Goal: Task Accomplishment & Management: Manage account settings

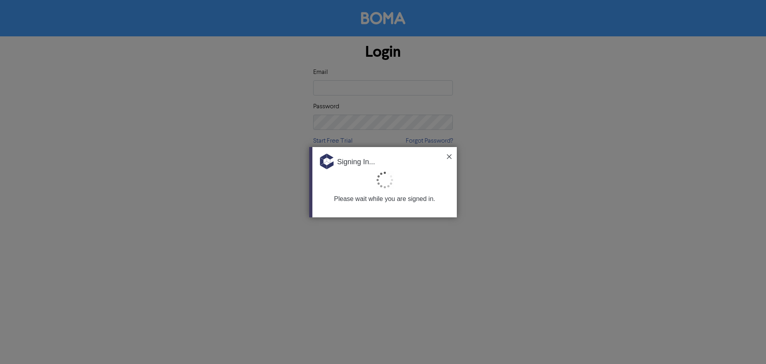
type input "[EMAIL_ADDRESS][DOMAIN_NAME]"
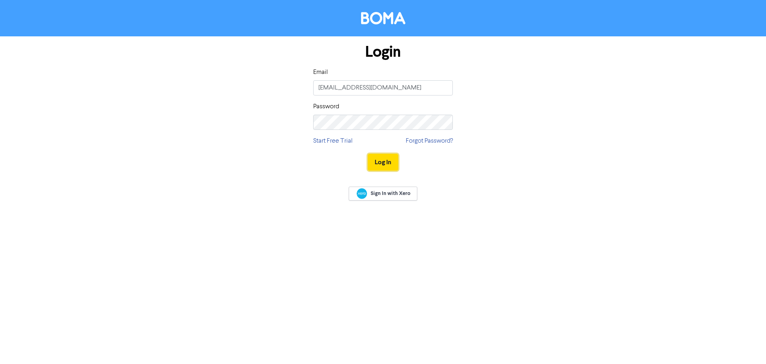
click at [377, 165] on button "Log In" at bounding box center [383, 162] width 30 height 17
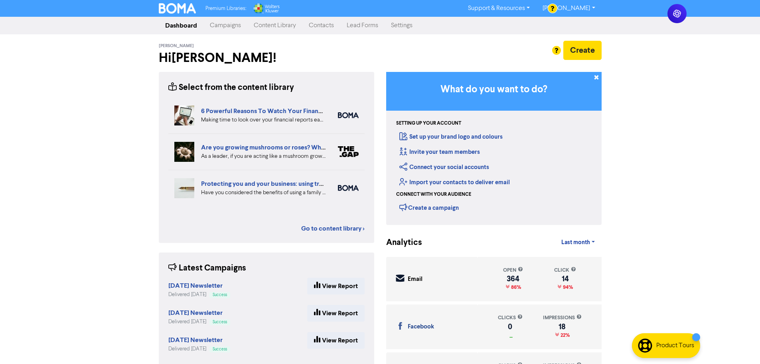
click at [328, 23] on link "Contacts" at bounding box center [322, 26] width 38 height 16
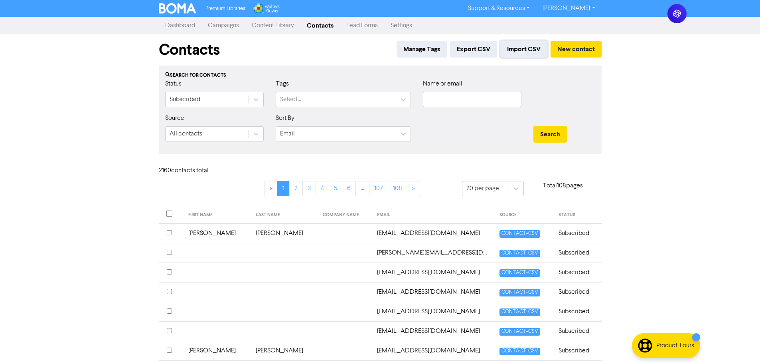
click at [528, 49] on button "Import CSV" at bounding box center [524, 49] width 47 height 17
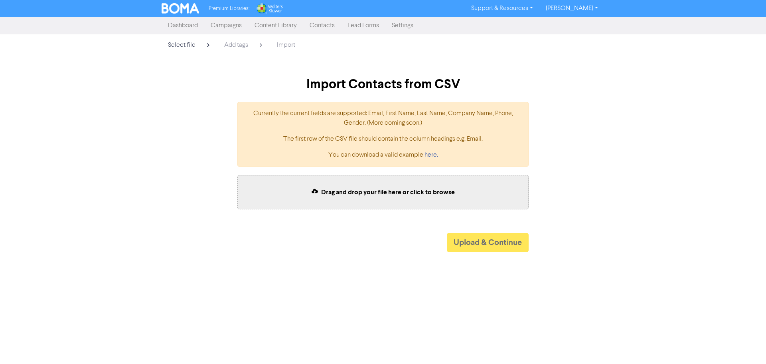
click at [410, 196] on div "Drag and drop your file here or click to browse" at bounding box center [382, 192] width 291 height 34
click at [512, 239] on button "Upload & Continue" at bounding box center [488, 242] width 82 height 19
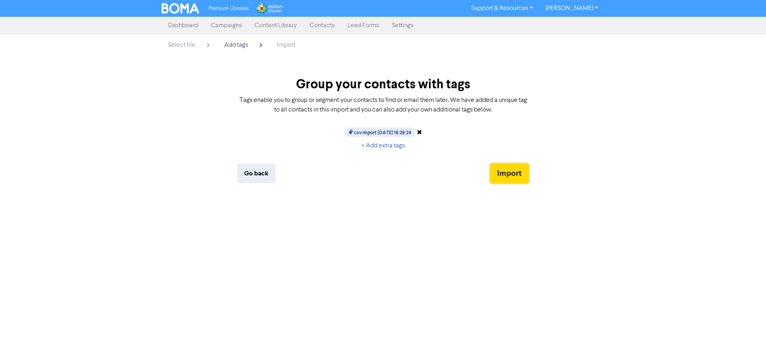
click at [519, 170] on button "Import" at bounding box center [510, 173] width 38 height 19
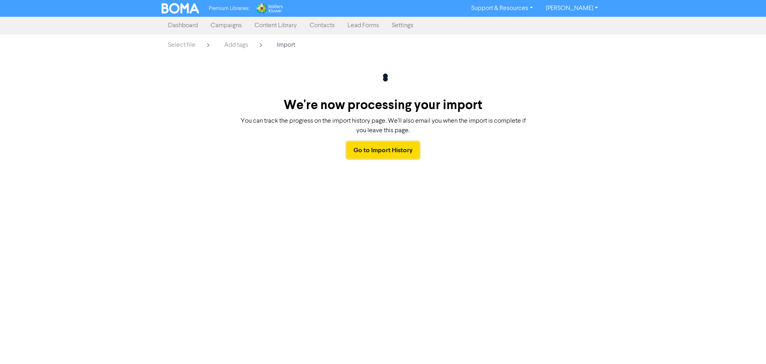
click at [366, 145] on link "Go to Import History" at bounding box center [383, 150] width 73 height 17
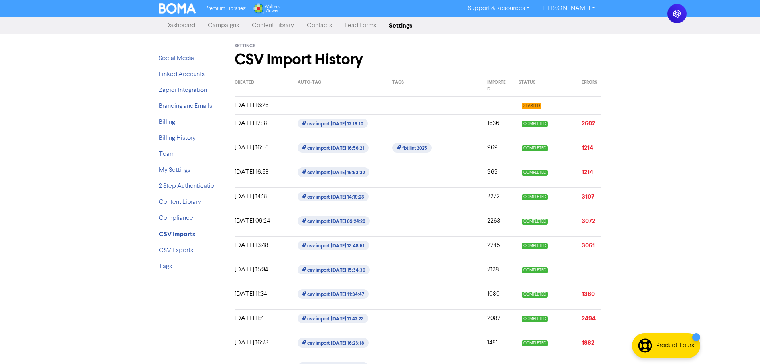
click at [179, 28] on link "Dashboard" at bounding box center [180, 26] width 43 height 16
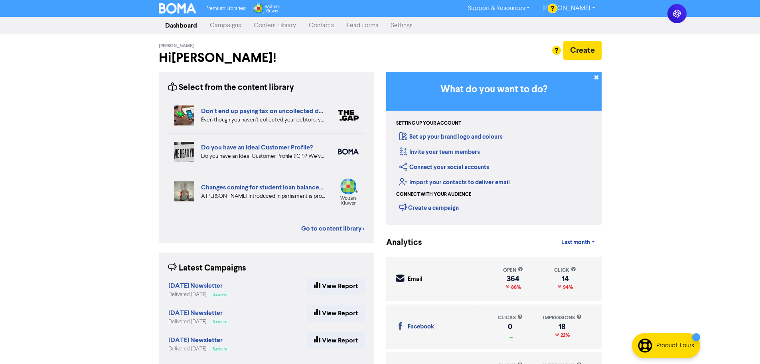
click at [231, 28] on link "Campaigns" at bounding box center [226, 26] width 44 height 16
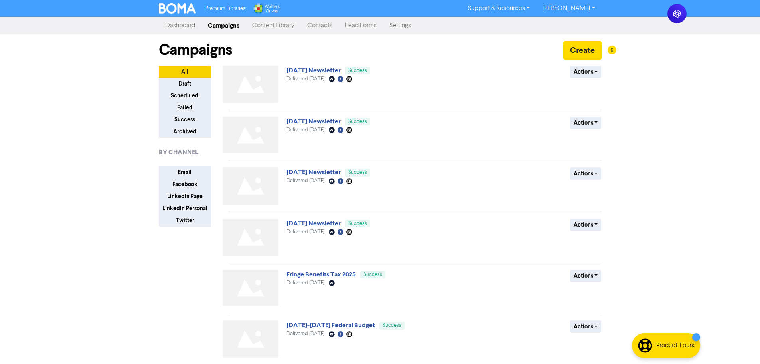
click at [182, 21] on link "Dashboard" at bounding box center [180, 26] width 43 height 16
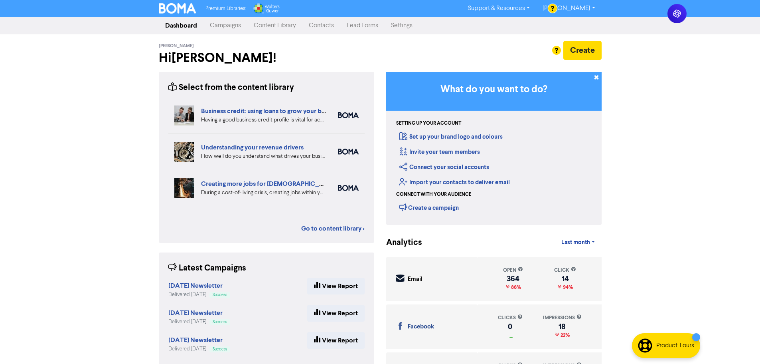
click at [258, 32] on link "Content Library" at bounding box center [274, 26] width 55 height 16
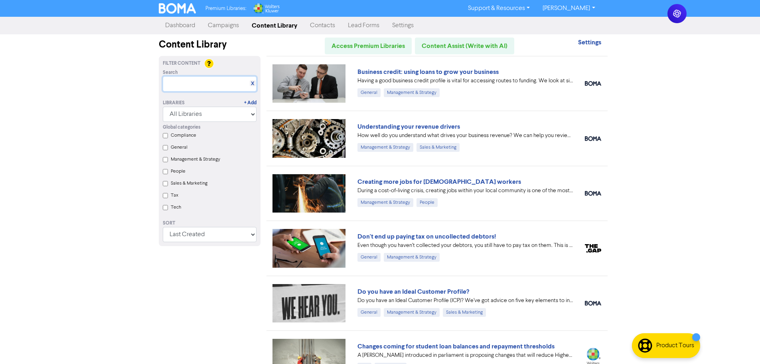
click at [198, 85] on input "text" at bounding box center [210, 83] width 94 height 15
type input "city"
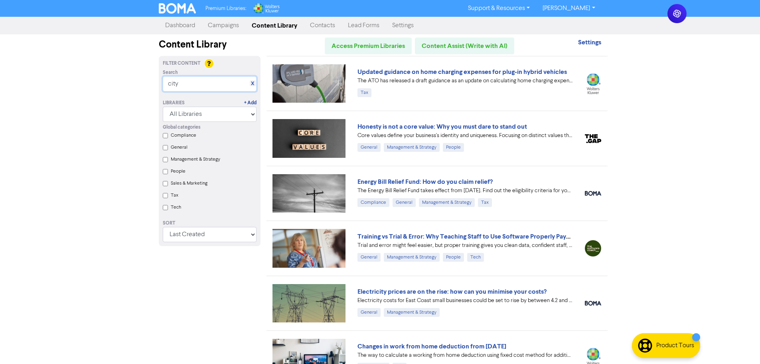
click at [206, 77] on input "city" at bounding box center [210, 83] width 94 height 15
click at [319, 31] on link "Contacts" at bounding box center [323, 26] width 38 height 16
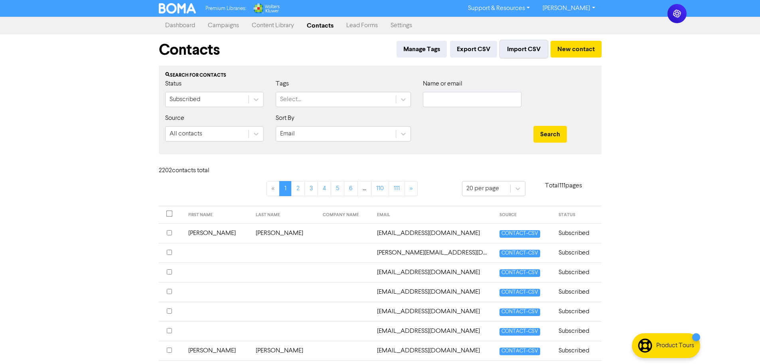
click at [524, 52] on button "Import CSV" at bounding box center [524, 49] width 47 height 17
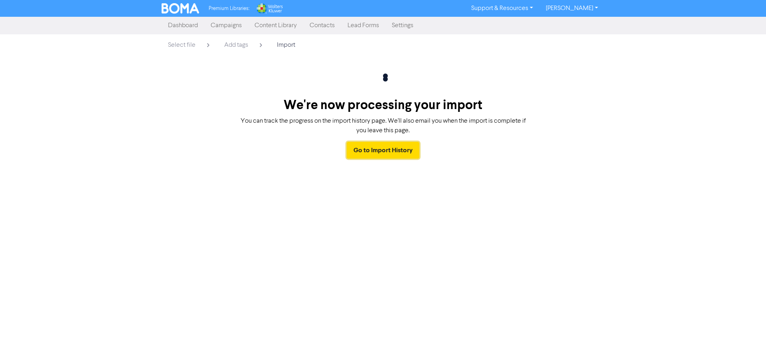
click at [368, 147] on link "Go to Import History" at bounding box center [383, 150] width 73 height 17
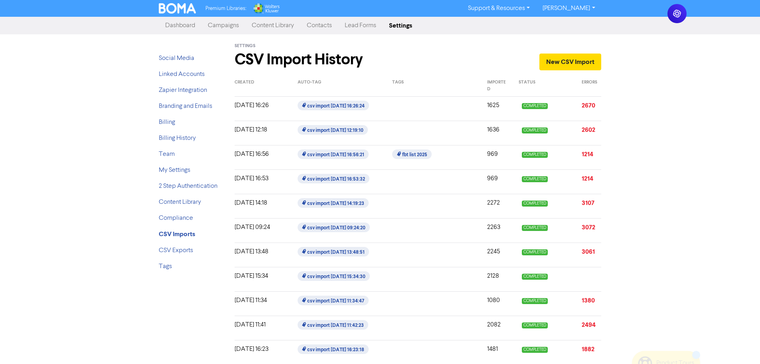
click at [230, 22] on link "Campaigns" at bounding box center [224, 26] width 44 height 16
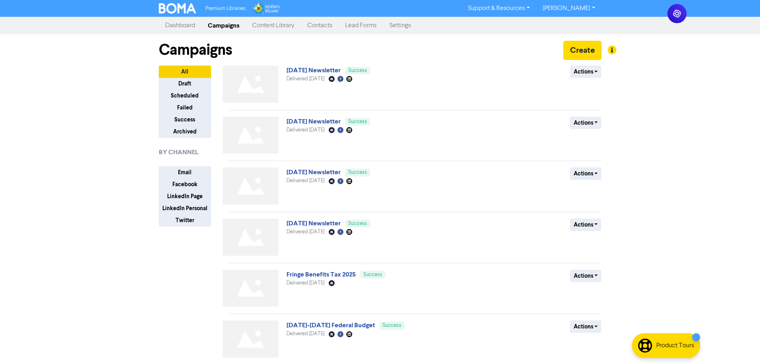
click at [261, 26] on link "Content Library" at bounding box center [273, 26] width 55 height 16
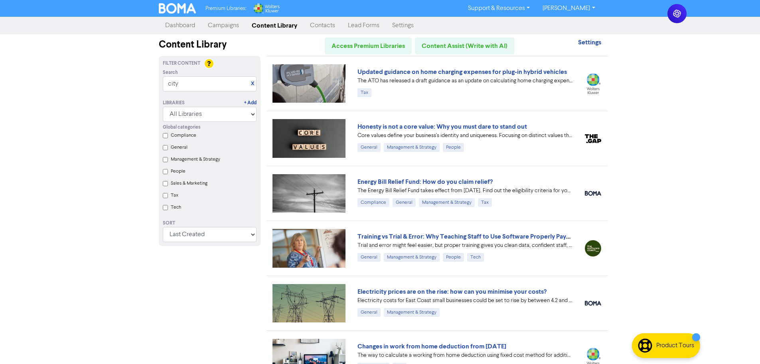
click at [313, 23] on link "Contacts" at bounding box center [323, 26] width 38 height 16
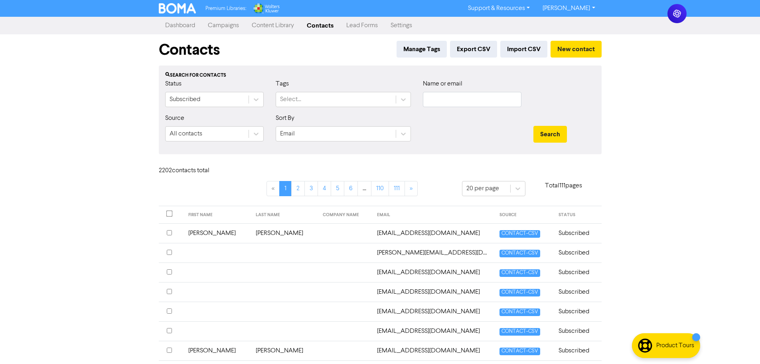
click at [246, 103] on div "Subscribed" at bounding box center [207, 99] width 83 height 14
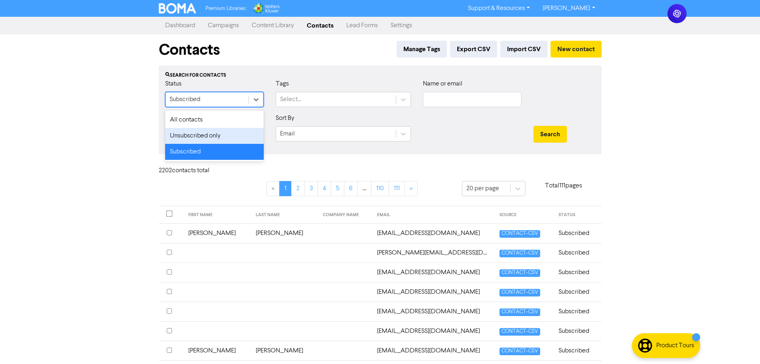
click at [229, 133] on div "Unsubscribed only" at bounding box center [214, 136] width 99 height 16
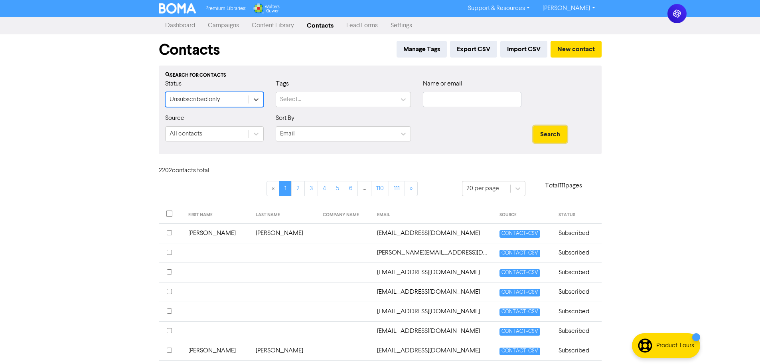
click at [545, 135] on button "Search" at bounding box center [551, 134] width 34 height 17
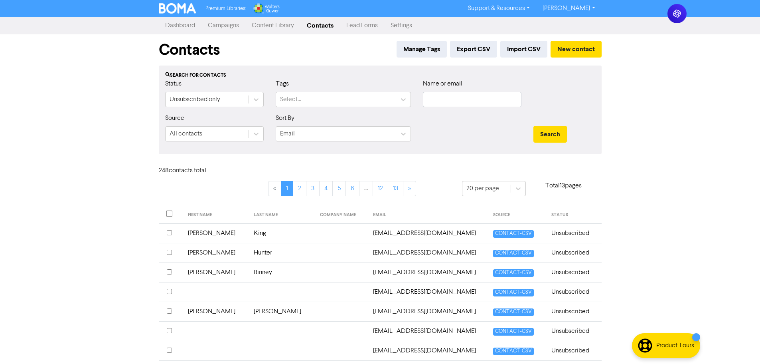
click at [250, 30] on link "Content Library" at bounding box center [272, 26] width 55 height 16
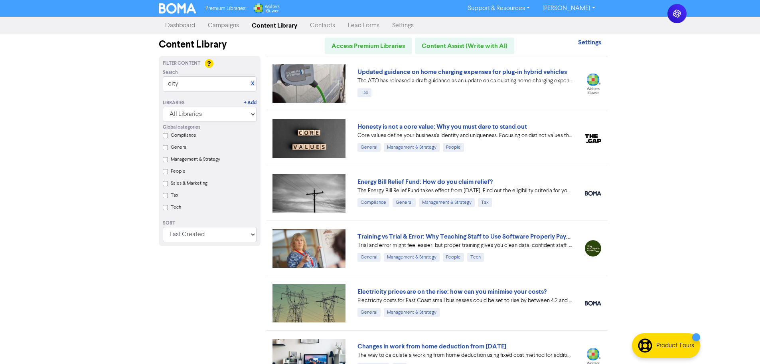
click at [218, 28] on link "Campaigns" at bounding box center [224, 26] width 44 height 16
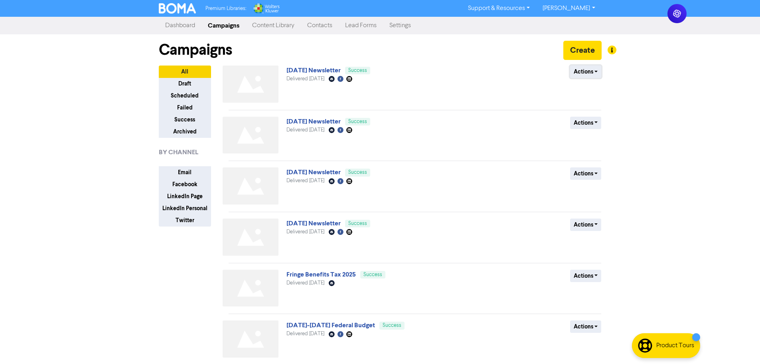
click at [591, 70] on button "Actions" at bounding box center [586, 71] width 32 height 12
click at [676, 101] on div "Premium Libraries: Support & Resources Video Tutorials FAQ & Guides Marketing E…" at bounding box center [380, 182] width 760 height 364
click at [577, 48] on button "Create" at bounding box center [583, 50] width 38 height 19
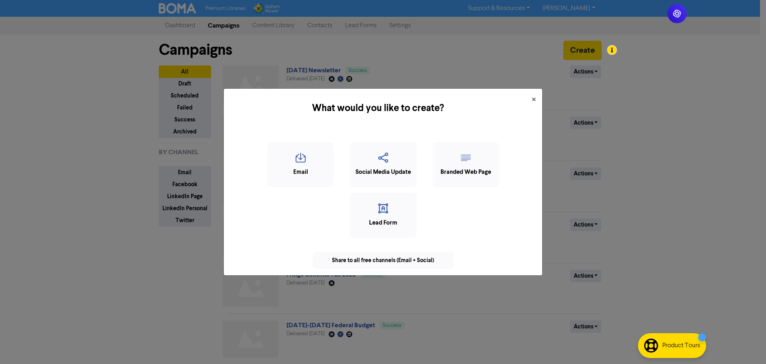
click at [391, 180] on div "Social Media Update" at bounding box center [383, 164] width 67 height 45
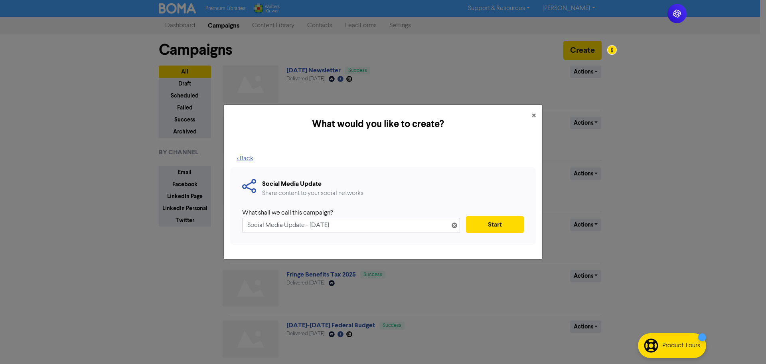
click at [250, 155] on button "< Back" at bounding box center [245, 158] width 30 height 17
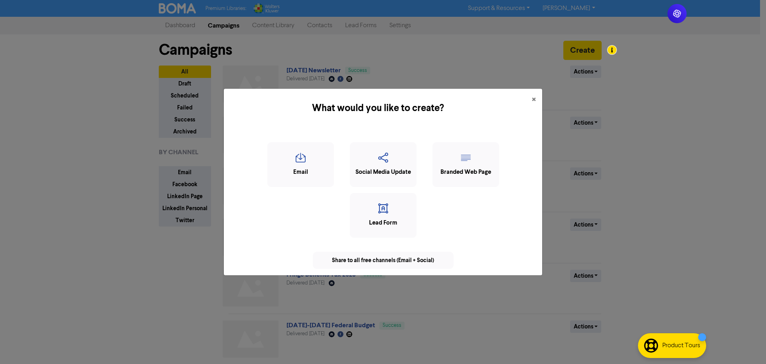
click at [380, 259] on div "Share to all free channels (Email + Social)" at bounding box center [383, 259] width 141 height 17
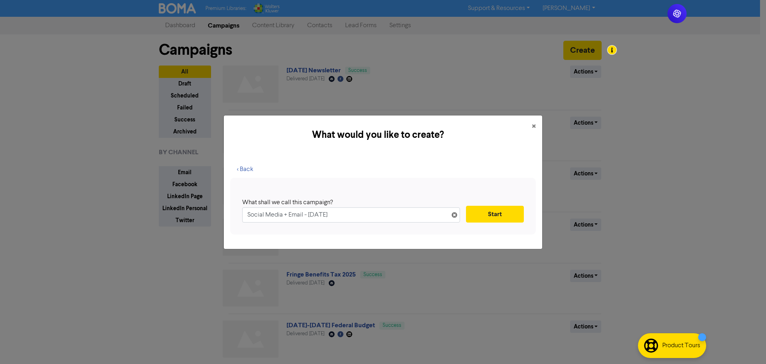
drag, startPoint x: 384, startPoint y: 212, endPoint x: 129, endPoint y: 212, distance: 254.2
click at [129, 212] on div "What would you like to create? × < Back What shall we call this campaign? Socia…" at bounding box center [383, 182] width 766 height 364
click at [240, 166] on button "< Back" at bounding box center [245, 169] width 30 height 17
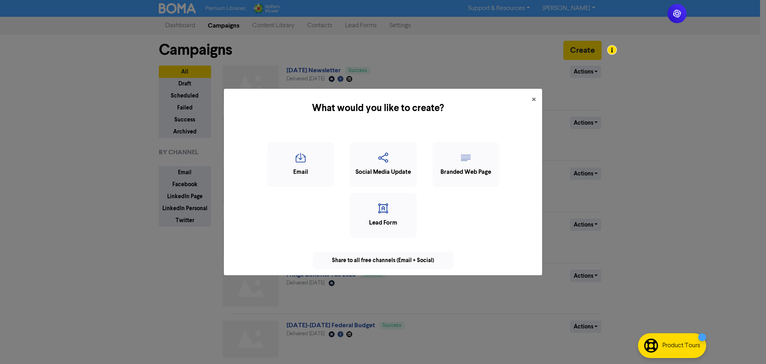
click at [289, 175] on div "Email" at bounding box center [301, 172] width 58 height 9
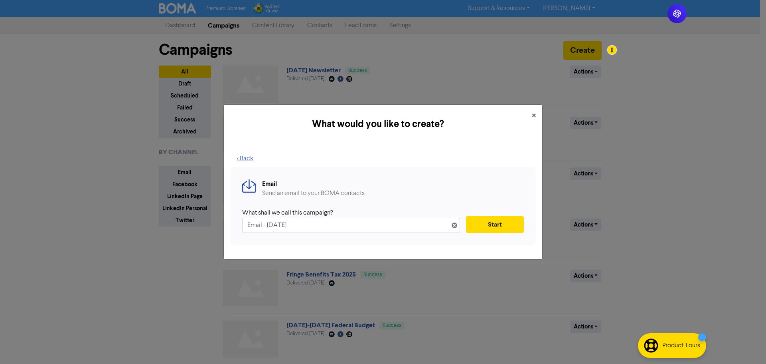
click at [235, 155] on button "< Back" at bounding box center [245, 158] width 30 height 17
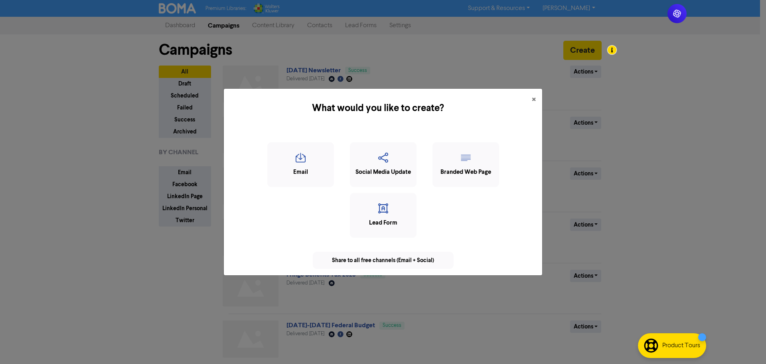
click at [372, 259] on div "Share to all free channels (Email + Social)" at bounding box center [383, 259] width 141 height 17
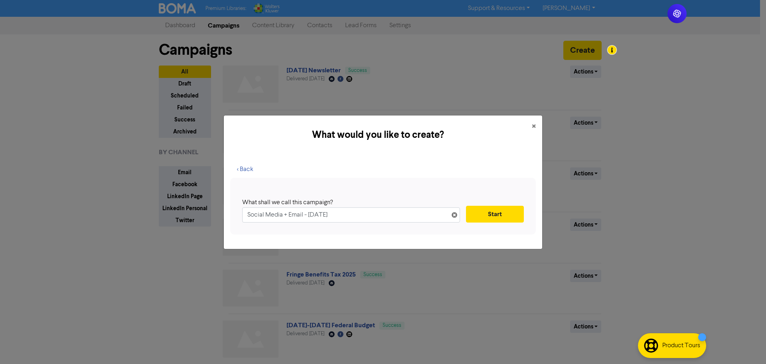
drag, startPoint x: 352, startPoint y: 213, endPoint x: 143, endPoint y: 212, distance: 209.5
click at [142, 212] on div "What would you like to create? × < Back What shall we call this campaign? Socia…" at bounding box center [383, 182] width 766 height 364
type input "[DATE] Newsletter"
click at [490, 216] on button "Start" at bounding box center [495, 214] width 58 height 17
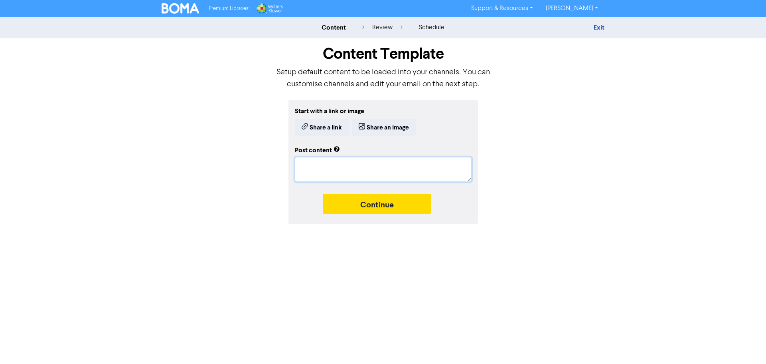
click at [376, 166] on textarea at bounding box center [383, 169] width 177 height 25
click at [600, 28] on link "Exit" at bounding box center [599, 28] width 11 height 8
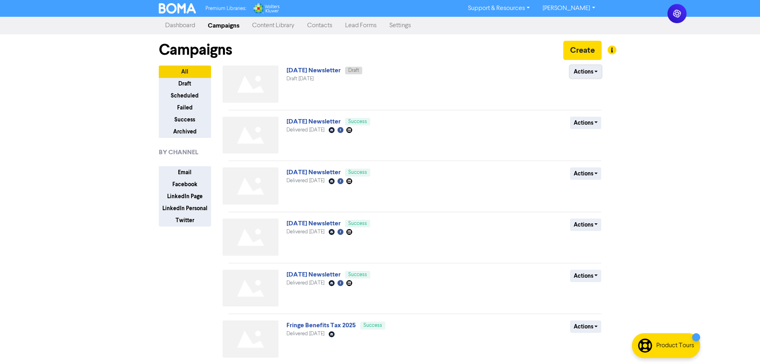
click at [596, 67] on button "Actions" at bounding box center [586, 71] width 32 height 12
click at [600, 88] on button "Delete" at bounding box center [602, 88] width 63 height 13
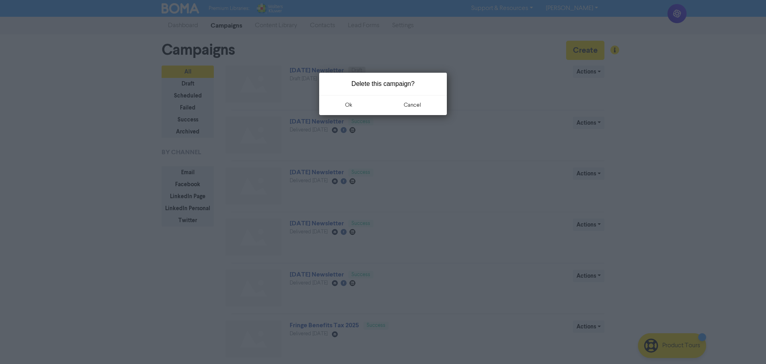
click at [357, 106] on button "ok" at bounding box center [348, 105] width 59 height 20
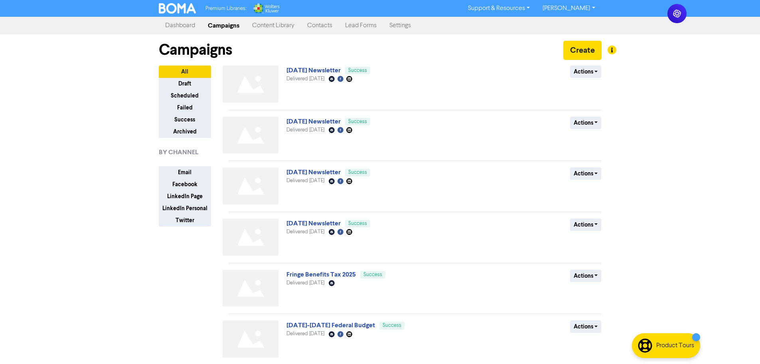
click at [582, 47] on div at bounding box center [380, 182] width 760 height 364
click at [582, 48] on button "Create" at bounding box center [583, 50] width 38 height 19
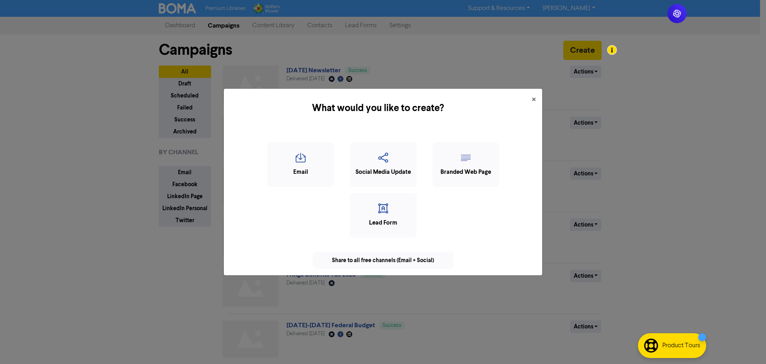
click at [370, 162] on icon "button" at bounding box center [383, 159] width 58 height 15
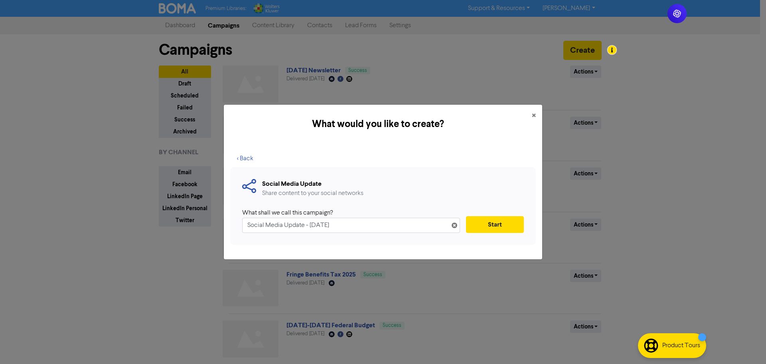
drag, startPoint x: 365, startPoint y: 224, endPoint x: 117, endPoint y: 204, distance: 249.1
click at [121, 204] on div "What would you like to create? × < Back Social Media Update Share content to yo…" at bounding box center [383, 182] width 766 height 364
type input "[DATE] Newsletter"
click at [507, 223] on button "Start" at bounding box center [495, 224] width 58 height 17
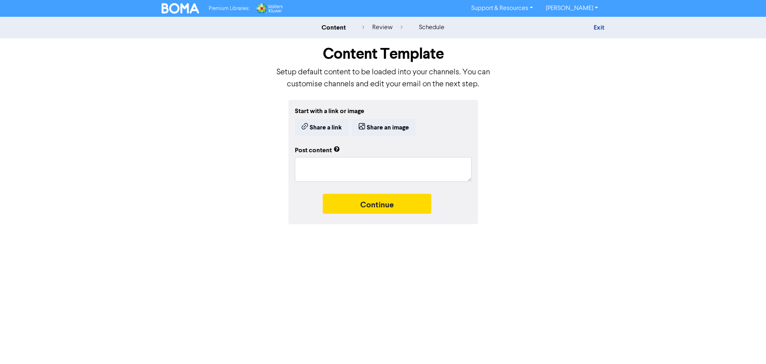
click at [601, 28] on link "Exit" at bounding box center [599, 28] width 11 height 8
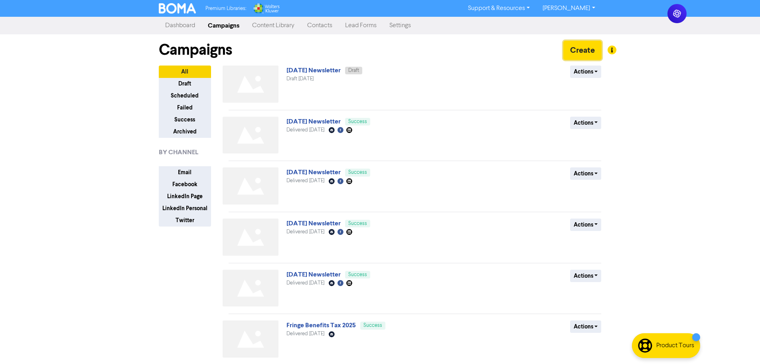
click at [588, 46] on button "Create" at bounding box center [583, 50] width 38 height 19
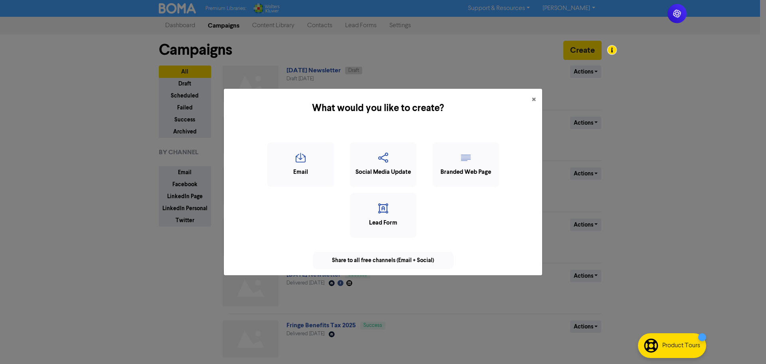
click at [699, 134] on div "What would you like to create? × Email Social Media Update Branded Web Page Lea…" at bounding box center [383, 182] width 766 height 364
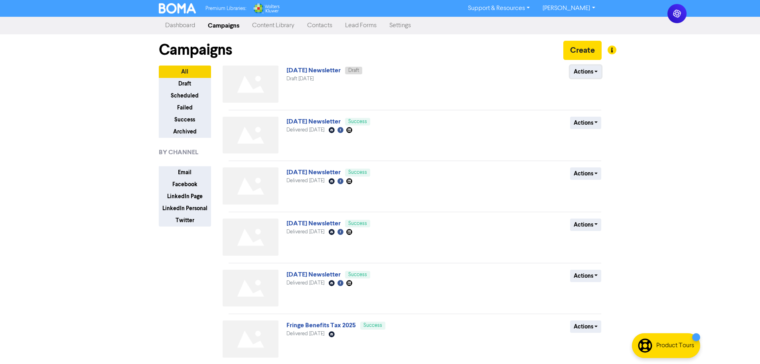
click at [592, 73] on button "Actions" at bounding box center [586, 71] width 32 height 12
click at [645, 85] on div "Premium Libraries: Support & Resources Video Tutorials FAQ & Guides Marketing E…" at bounding box center [380, 182] width 760 height 364
click at [589, 49] on button "Create" at bounding box center [583, 50] width 38 height 19
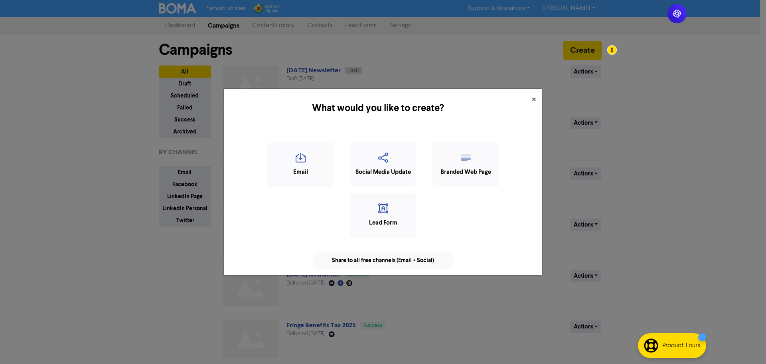
click at [302, 174] on div "Email" at bounding box center [301, 172] width 58 height 9
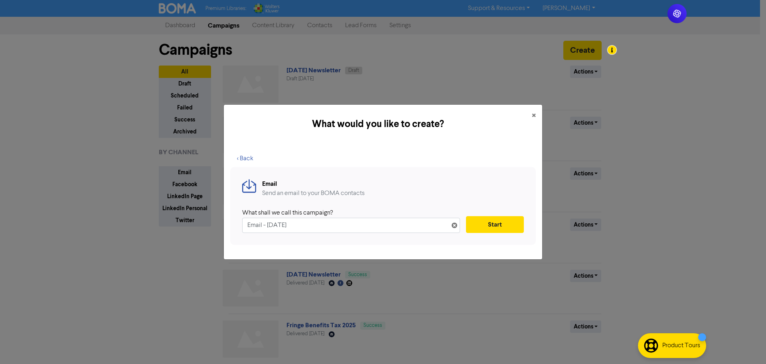
drag, startPoint x: 345, startPoint y: 225, endPoint x: 42, endPoint y: 214, distance: 303.6
click at [51, 216] on div "What would you like to create? × < Back Email Send an email to your BOMA contac…" at bounding box center [383, 182] width 766 height 364
type input "[DATE] Newsletter"
click at [487, 222] on button "Start" at bounding box center [495, 224] width 58 height 17
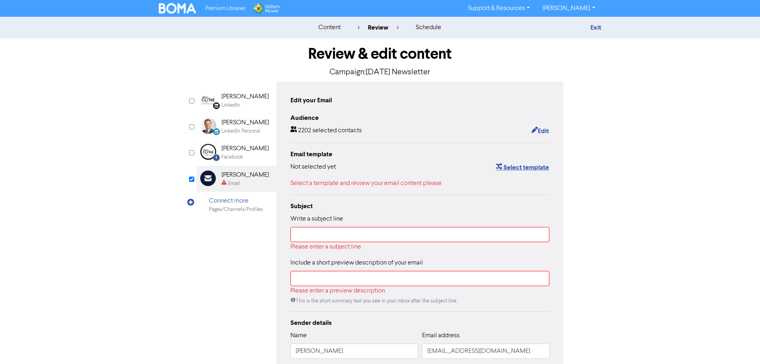
click at [538, 164] on button "Select template" at bounding box center [523, 167] width 54 height 10
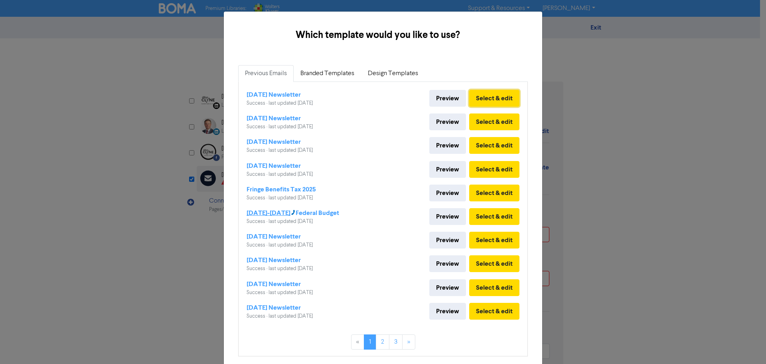
click at [483, 97] on button "Select & edit" at bounding box center [494, 98] width 50 height 17
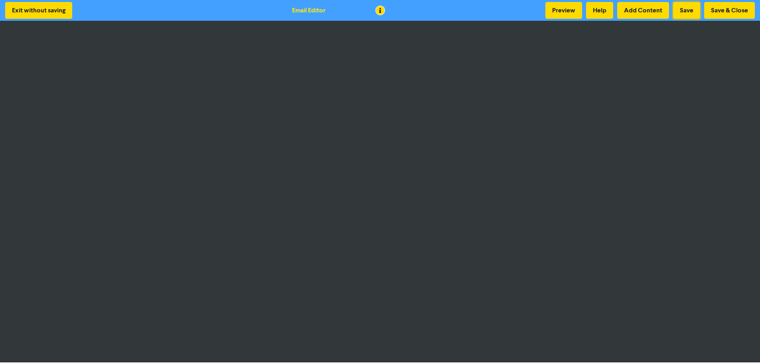
click at [689, 15] on button "Save" at bounding box center [686, 10] width 27 height 17
click at [573, 10] on button "Preview" at bounding box center [564, 10] width 37 height 17
click at [558, 16] on button "Preview" at bounding box center [564, 10] width 37 height 17
click at [556, 12] on button "Preview" at bounding box center [564, 10] width 37 height 17
click at [691, 12] on button "Save" at bounding box center [686, 10] width 27 height 17
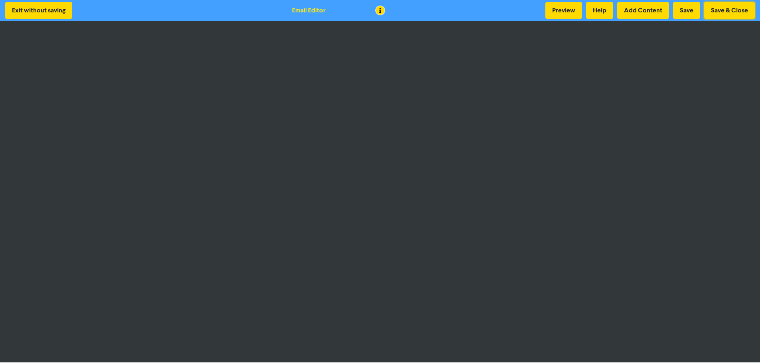
click at [730, 10] on button "Save & Close" at bounding box center [729, 10] width 51 height 17
click at [728, 9] on button "Save & Close" at bounding box center [729, 10] width 51 height 17
click at [728, 10] on button "Save & Close" at bounding box center [729, 10] width 51 height 17
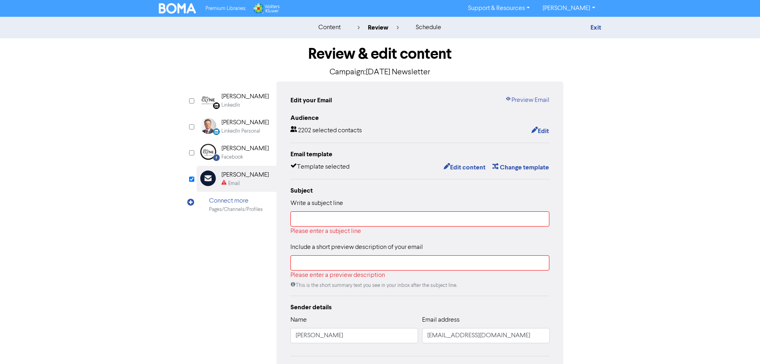
click at [421, 228] on div "Please enter a subject line" at bounding box center [420, 231] width 259 height 10
click at [422, 215] on input "text" at bounding box center [420, 218] width 259 height 15
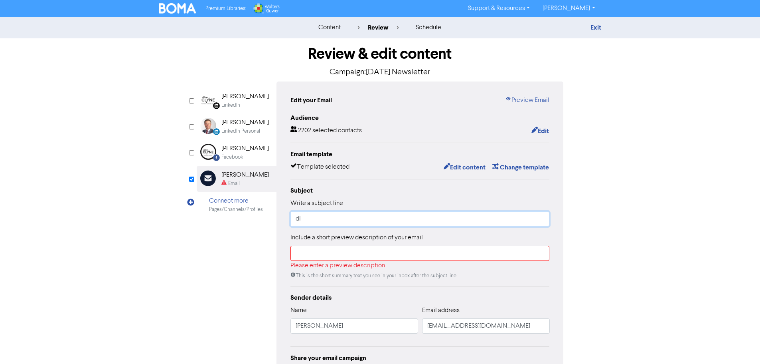
type input "d"
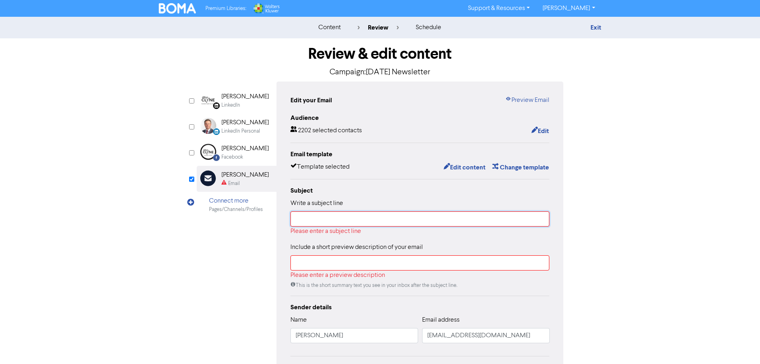
type input "d"
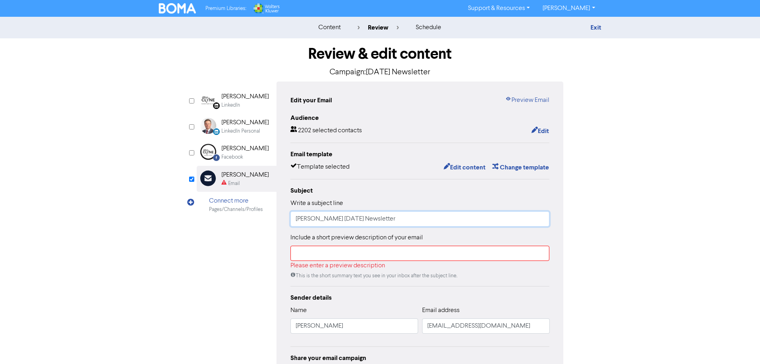
type input "[PERSON_NAME] [DATE] Newsletter"
click at [413, 192] on div "Subject" at bounding box center [420, 191] width 259 height 10
click at [370, 256] on input "text" at bounding box center [420, 252] width 259 height 15
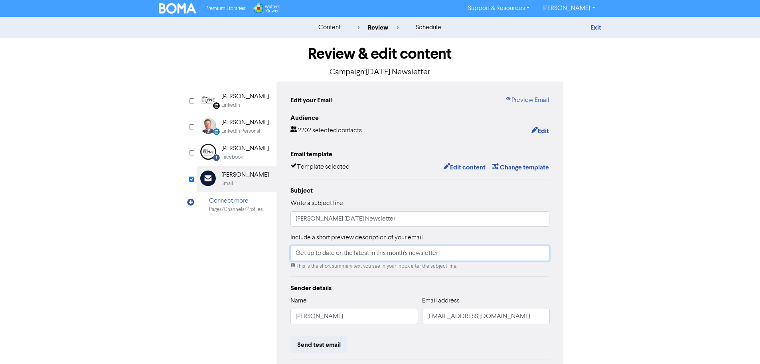
type input "Get up to date on the latest in this month's newsletter"
click at [430, 188] on div "Subject" at bounding box center [420, 191] width 259 height 10
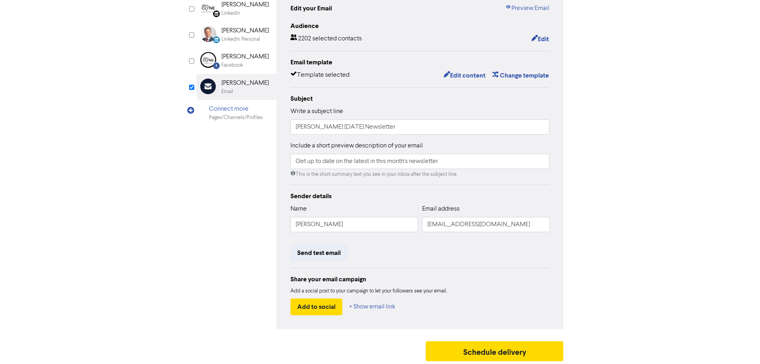
scroll to position [94, 0]
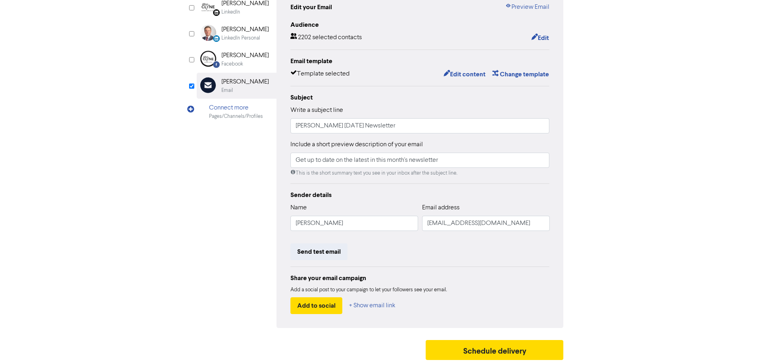
click at [542, 3] on link "Preview Email" at bounding box center [527, 7] width 44 height 10
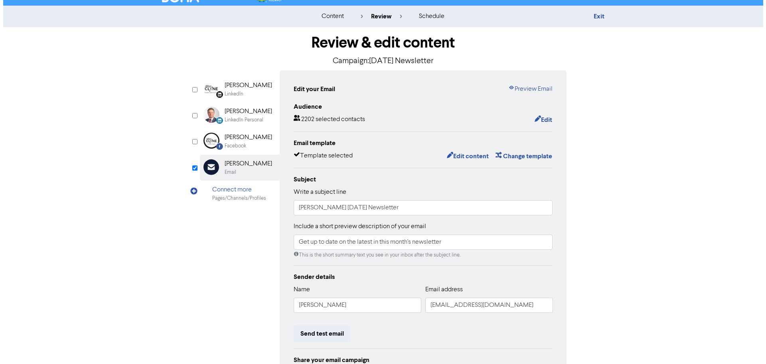
scroll to position [0, 0]
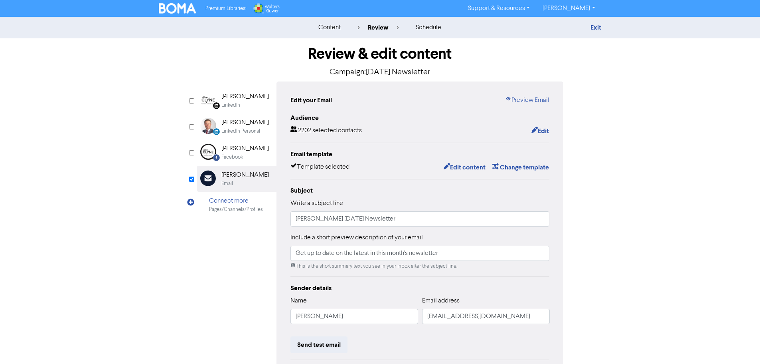
click at [230, 156] on div "Facebook" at bounding box center [233, 157] width 22 height 8
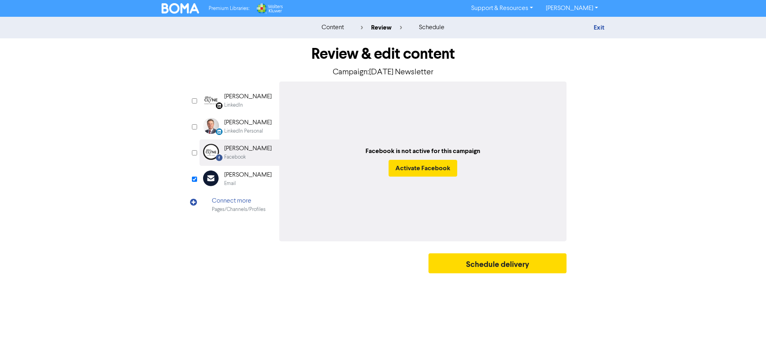
click at [255, 131] on div "LinkedIn Personal" at bounding box center [243, 131] width 39 height 8
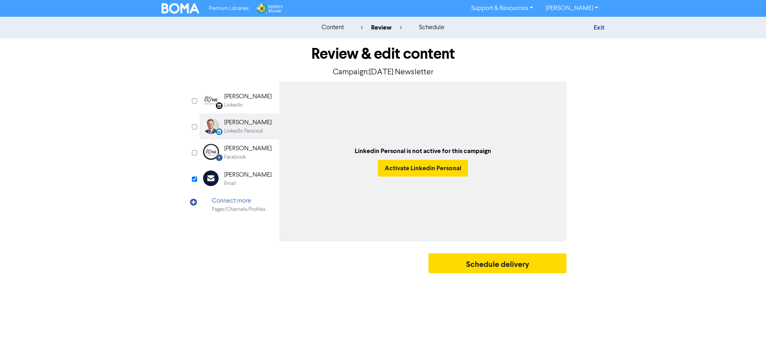
click at [255, 103] on div "LinkedIn" at bounding box center [247, 105] width 47 height 8
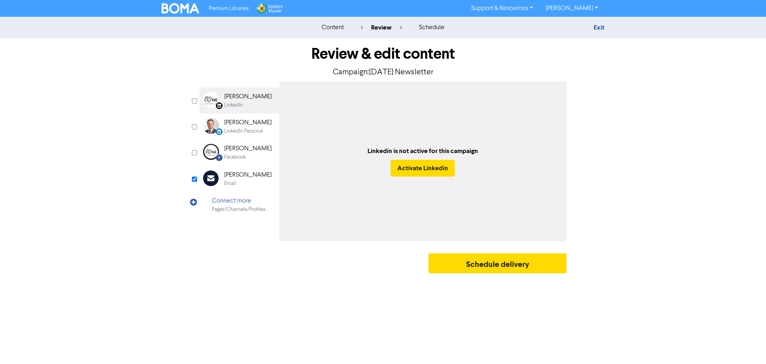
click at [249, 158] on div "Facebook" at bounding box center [247, 157] width 47 height 8
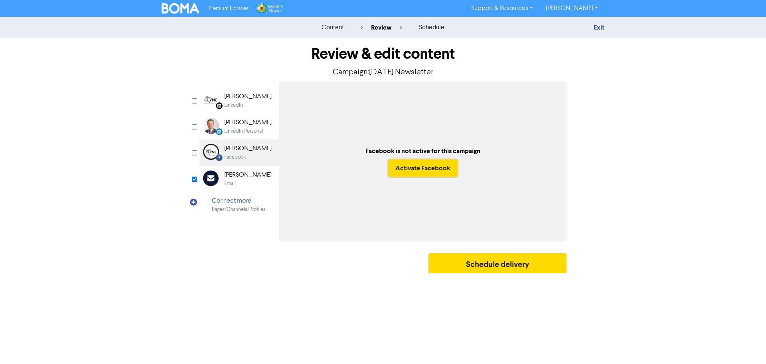
click at [447, 171] on button "Activate Facebook" at bounding box center [423, 168] width 69 height 17
checkbox input "true"
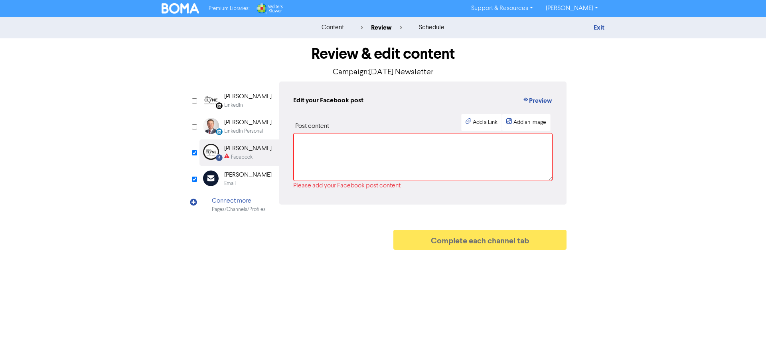
click at [236, 100] on div "[PERSON_NAME]" at bounding box center [247, 97] width 47 height 10
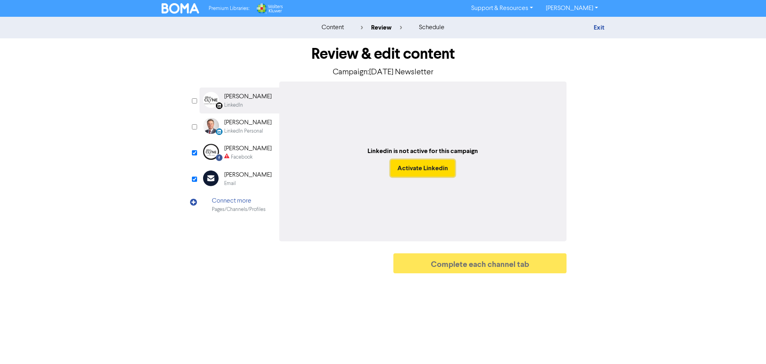
click at [447, 168] on button "Activate Linkedin" at bounding box center [423, 168] width 64 height 17
checkbox input "true"
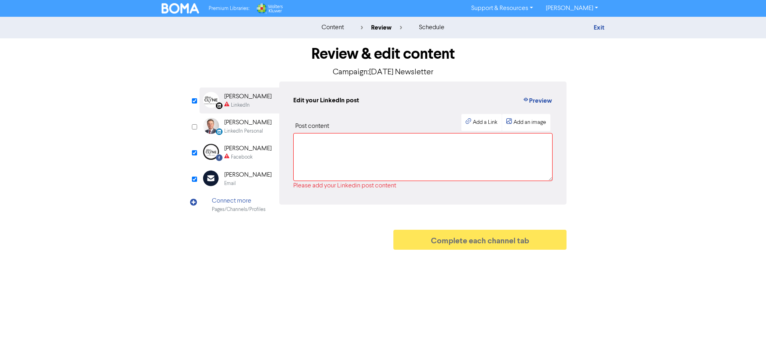
click at [241, 151] on div "[PERSON_NAME]" at bounding box center [247, 149] width 47 height 10
click at [332, 150] on textarea at bounding box center [422, 157] width 259 height 48
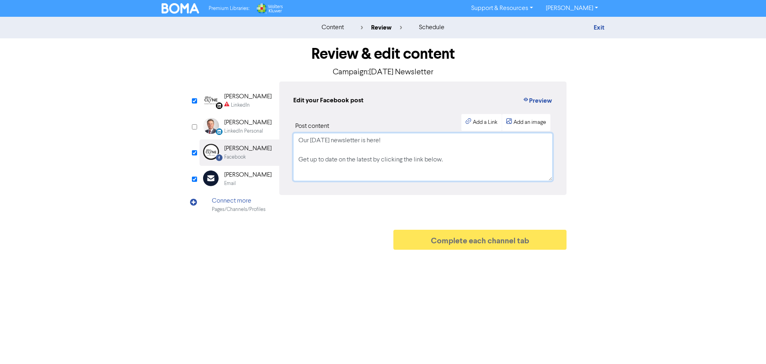
click at [336, 160] on textarea "Our [DATE] newsletter is here! Get up to date on the latest by clicking the lin…" at bounding box center [422, 157] width 259 height 48
click at [447, 173] on textarea "Our [DATE] newsletter is here! Get up to date on the latest by clicking the lin…" at bounding box center [422, 157] width 259 height 48
drag, startPoint x: 461, startPoint y: 162, endPoint x: 264, endPoint y: 137, distance: 198.7
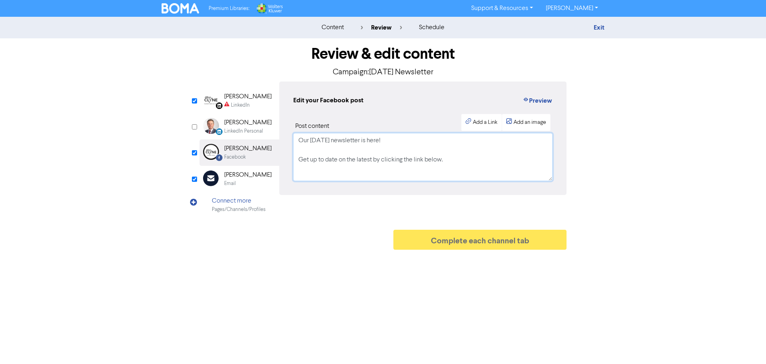
click at [264, 137] on div "LinkedIn Page Created with Sketch. [PERSON_NAME] LinkedIn LinkedIn Personal Cre…" at bounding box center [383, 149] width 367 height 136
type textarea "Our [DATE] newsletter is here! Get up to date on the latest by clicking the lin…"
click at [233, 96] on div "[PERSON_NAME]" at bounding box center [247, 97] width 47 height 10
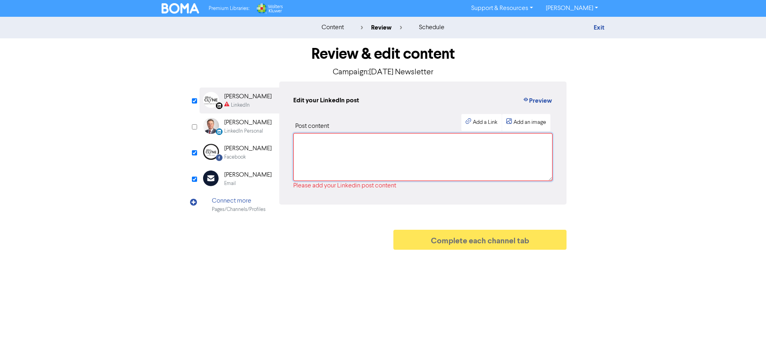
click at [373, 158] on textarea at bounding box center [422, 157] width 259 height 48
paste textarea "Our [DATE] newsletter is here! Get up to date on the latest by clicking the lin…"
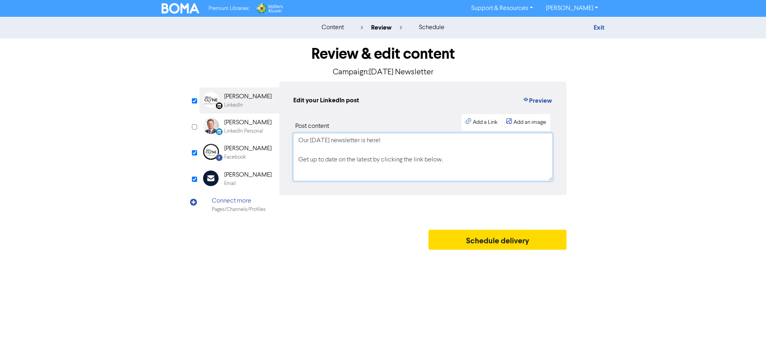
click at [483, 160] on textarea "Our [DATE] newsletter is here! Get up to date on the latest by clicking the lin…" at bounding box center [422, 157] width 259 height 48
type textarea "Our [DATE] newsletter is here! Get up to date on the latest by clicking the lin…"
click at [488, 123] on div "Add a Link" at bounding box center [485, 122] width 25 height 8
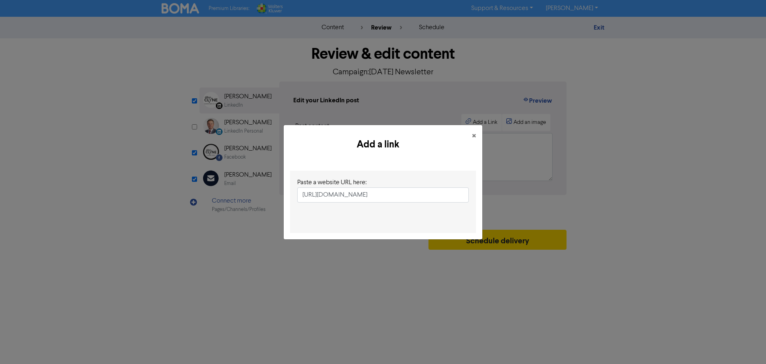
scroll to position [0, 72]
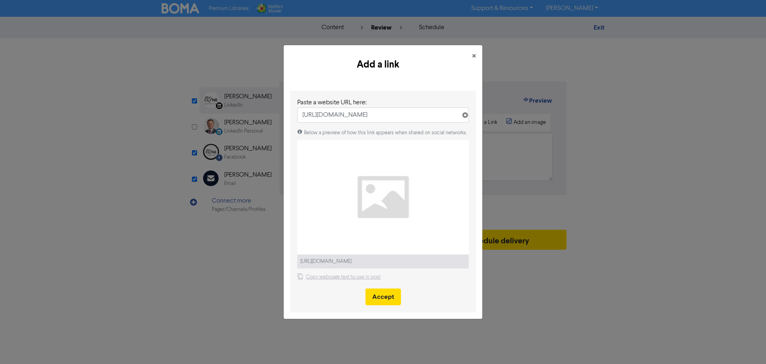
type input "[URL][DOMAIN_NAME]"
click at [386, 292] on button "Accept" at bounding box center [384, 296] width 36 height 17
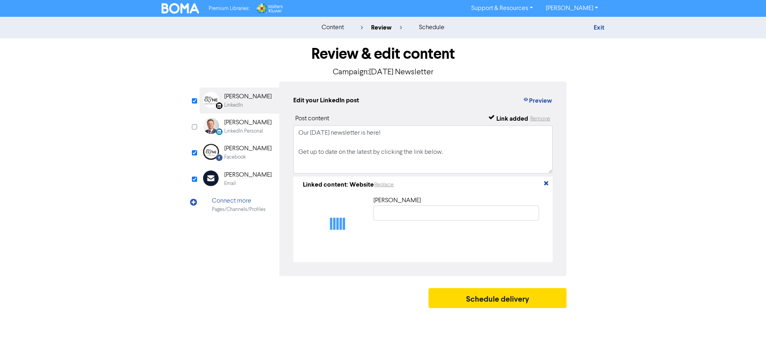
click at [246, 144] on div "[PERSON_NAME]" at bounding box center [247, 149] width 47 height 10
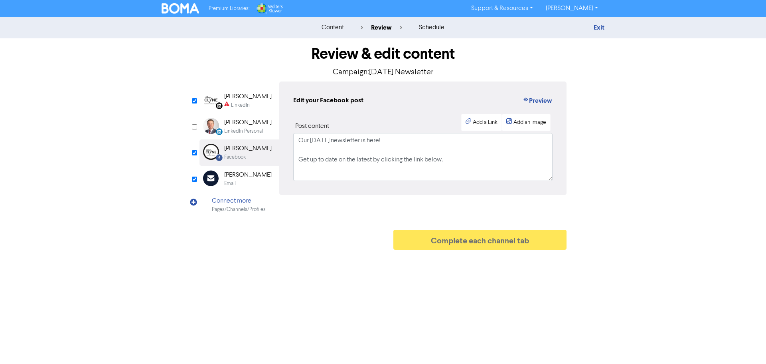
click at [473, 125] on div "Add a Link" at bounding box center [485, 122] width 25 height 8
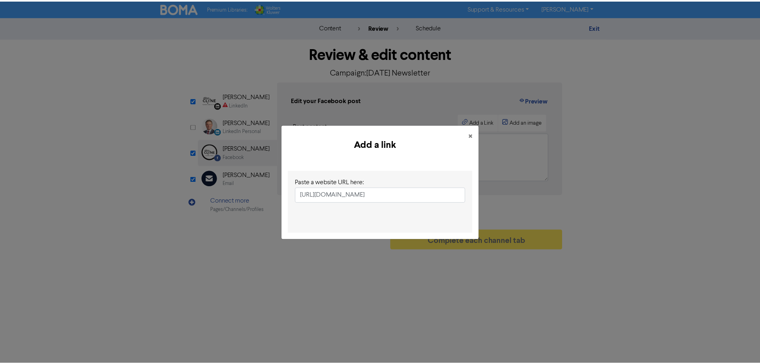
scroll to position [0, 72]
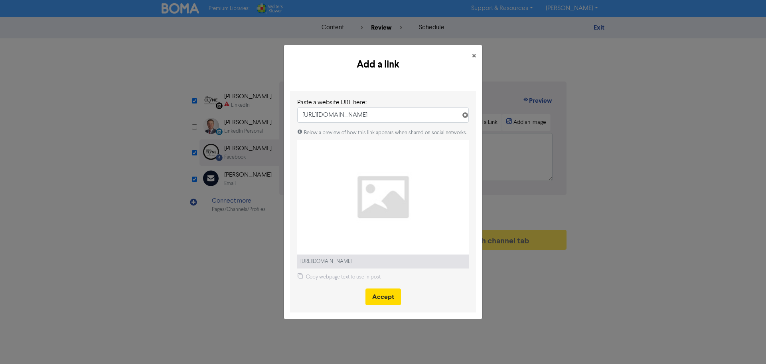
type input "[URL][DOMAIN_NAME]"
click at [381, 300] on button "Accept" at bounding box center [384, 296] width 36 height 17
select select "LEARN_MORE"
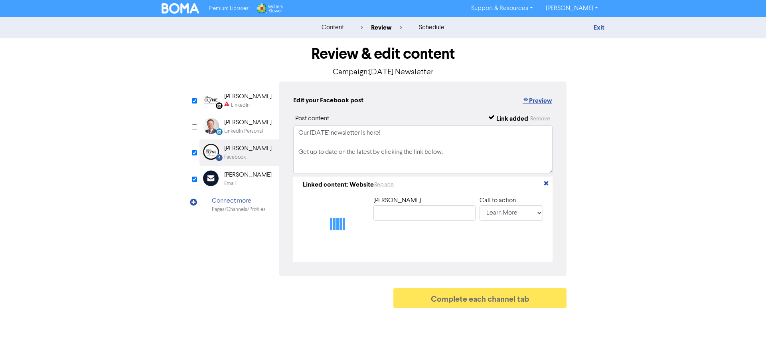
click at [543, 99] on button "Preview" at bounding box center [537, 100] width 30 height 10
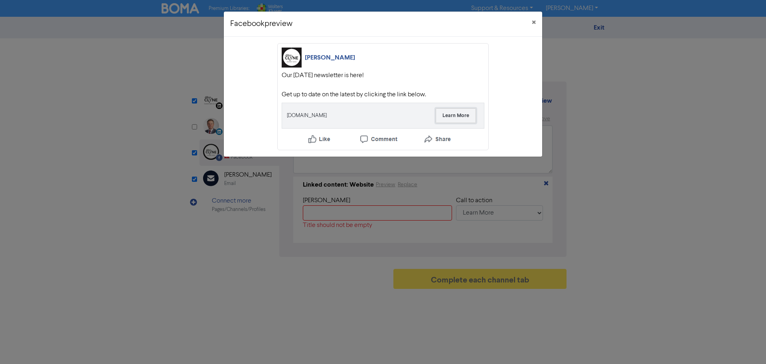
click at [466, 116] on button "Learn More" at bounding box center [456, 115] width 40 height 15
click at [533, 25] on span "×" at bounding box center [534, 23] width 4 height 12
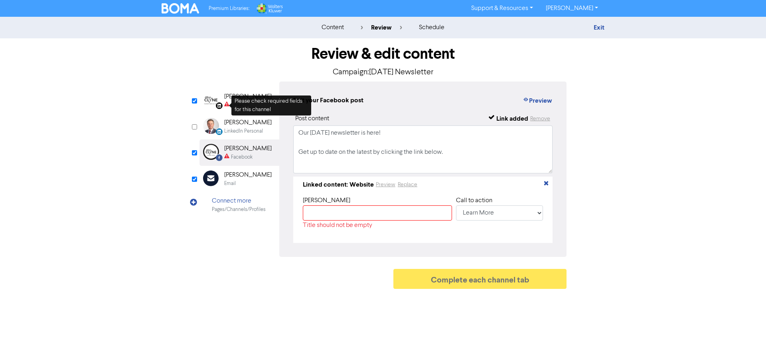
click at [247, 103] on div "LinkedIn" at bounding box center [240, 105] width 19 height 8
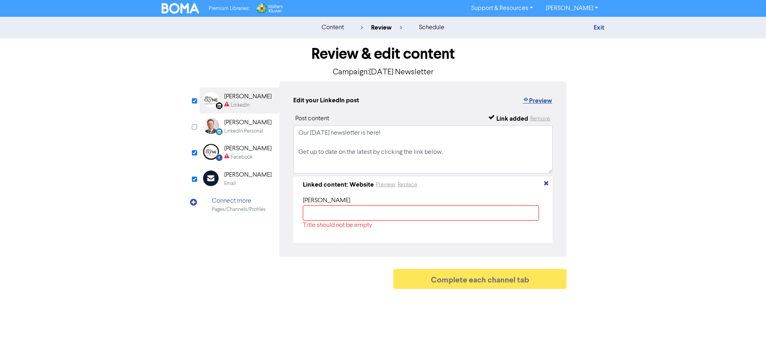
click at [550, 99] on button "Preview" at bounding box center [537, 100] width 30 height 10
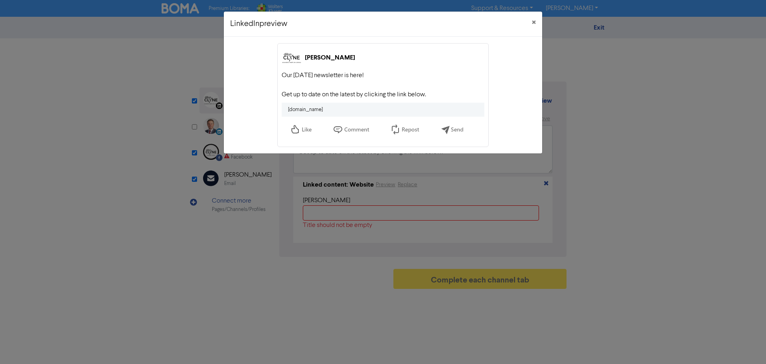
click at [320, 110] on link "[DOMAIN_NAME]" at bounding box center [305, 109] width 35 height 5
click at [532, 22] on span "×" at bounding box center [534, 23] width 4 height 12
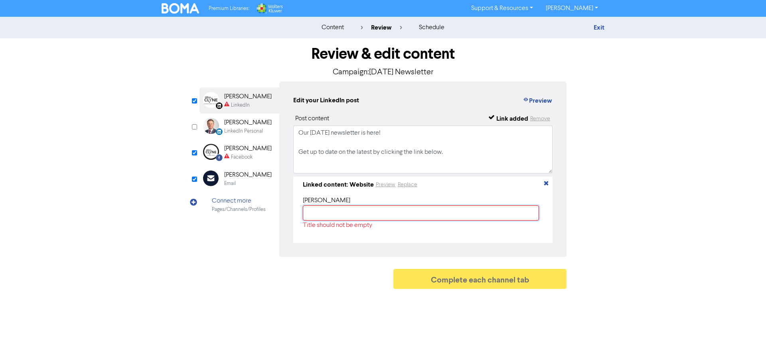
click at [350, 214] on input "text" at bounding box center [421, 212] width 236 height 15
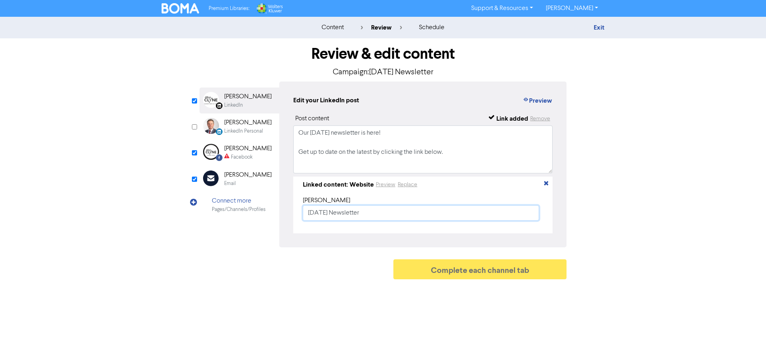
click at [346, 211] on input "[DATE] Newsletter" at bounding box center [421, 212] width 236 height 15
type input "[DATE] Newsletter"
click at [239, 128] on div "LinkedIn Personal" at bounding box center [243, 131] width 39 height 8
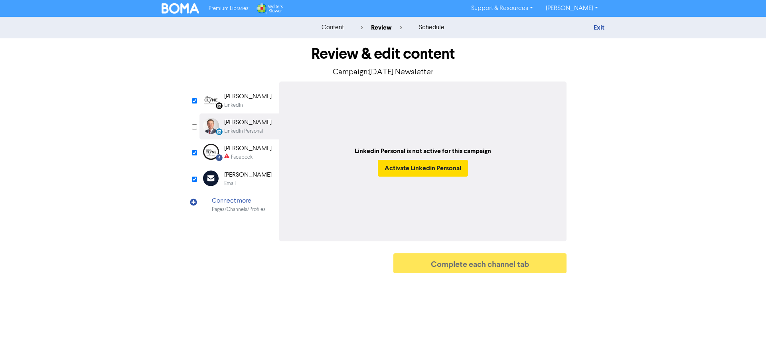
click at [239, 149] on div "[PERSON_NAME]" at bounding box center [247, 149] width 47 height 10
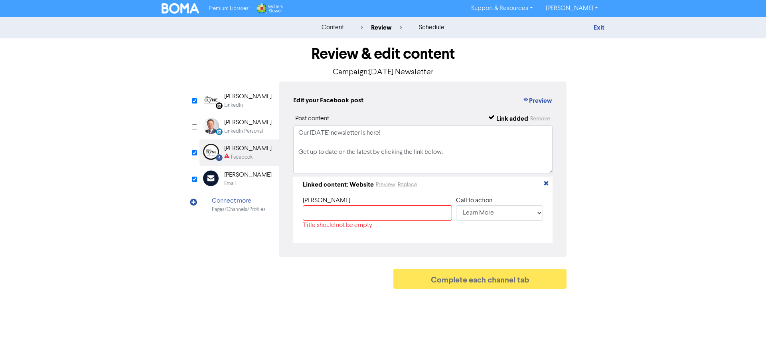
click at [357, 205] on div "[PERSON_NAME]" at bounding box center [377, 201] width 149 height 10
click at [357, 213] on input "text" at bounding box center [377, 212] width 149 height 15
paste input "[DATE] Newsletter"
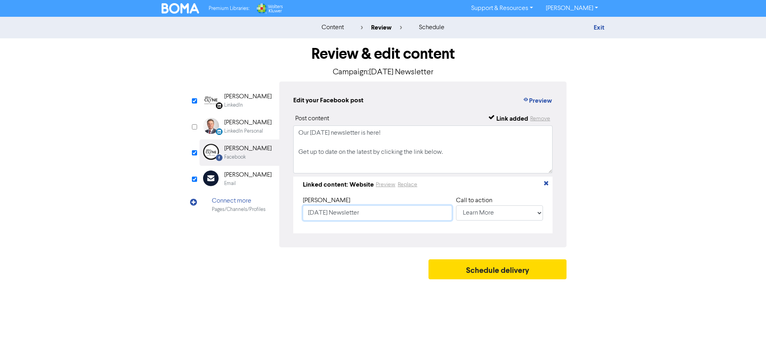
type input "[DATE] Newsletter"
click at [482, 214] on select "No Button Shop Now Apply Now Book Now Buy Now Contact Us Download Learn More Se…" at bounding box center [499, 212] width 87 height 15
click at [671, 161] on div "content review schedule Exit Review & edit content Campaign: [DATE] Newsletter …" at bounding box center [383, 150] width 766 height 266
click at [486, 214] on select "No Button Shop Now Apply Now Book Now Buy Now Contact Us Download Learn More Se…" at bounding box center [499, 212] width 87 height 15
click at [505, 211] on select "No Button Shop Now Apply Now Book Now Buy Now Contact Us Download Learn More Se…" at bounding box center [499, 212] width 87 height 15
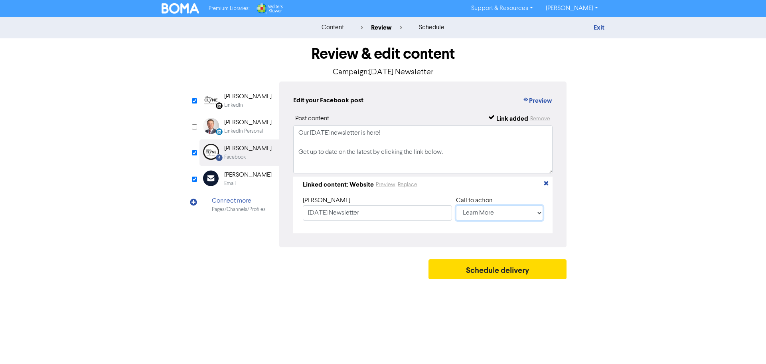
click at [502, 210] on select "No Button Shop Now Apply Now Book Now Buy Now Contact Us Download Learn More Se…" at bounding box center [499, 212] width 87 height 15
click at [456, 206] on select "No Button Shop Now Apply Now Book Now Buy Now Contact Us Download Learn More Se…" at bounding box center [499, 212] width 87 height 15
click at [651, 167] on div "content review schedule Exit Review & edit content Campaign: [DATE] Newsletter …" at bounding box center [383, 150] width 766 height 266
click at [239, 93] on div "[PERSON_NAME]" at bounding box center [247, 97] width 47 height 10
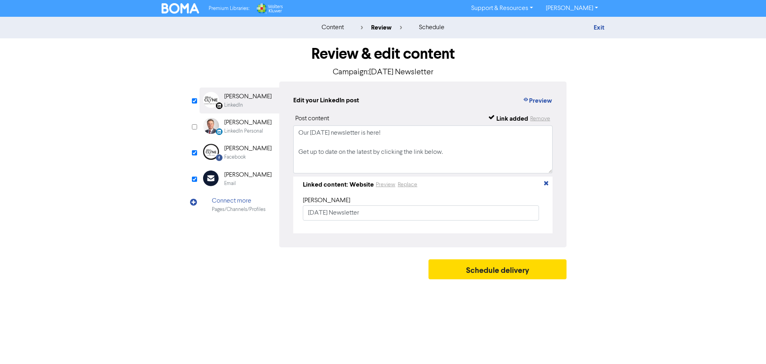
click at [256, 145] on div "[PERSON_NAME]" at bounding box center [247, 149] width 47 height 10
click at [246, 184] on div "Email" at bounding box center [247, 184] width 47 height 8
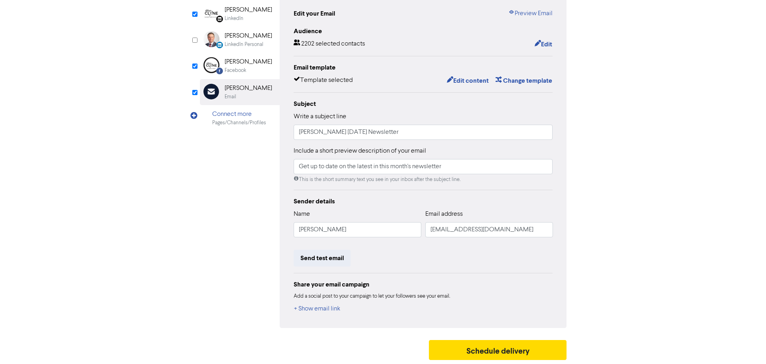
scroll to position [0, 0]
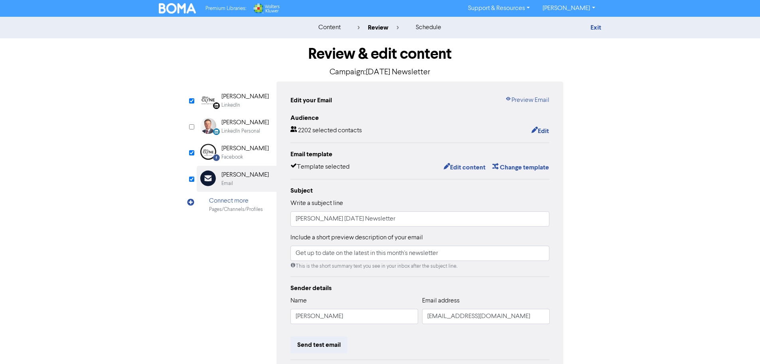
click at [256, 96] on div "LinkedIn Page Created with Sketch. [PERSON_NAME] LinkedIn" at bounding box center [237, 100] width 80 height 26
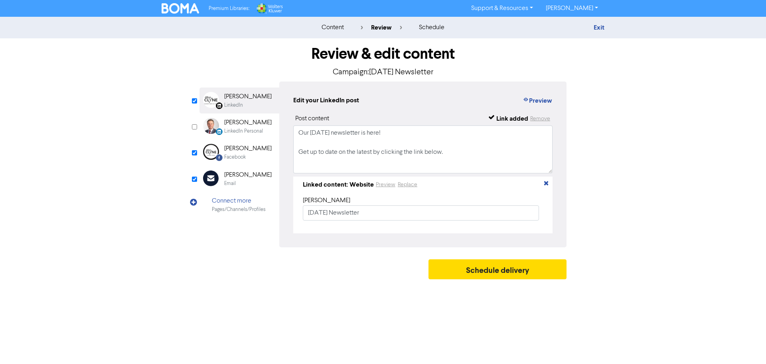
click at [244, 152] on div "[PERSON_NAME]" at bounding box center [247, 149] width 47 height 10
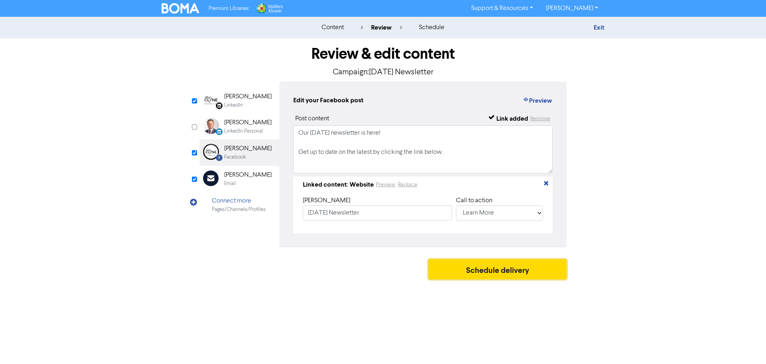
click at [520, 268] on button "Schedule delivery" at bounding box center [498, 269] width 138 height 20
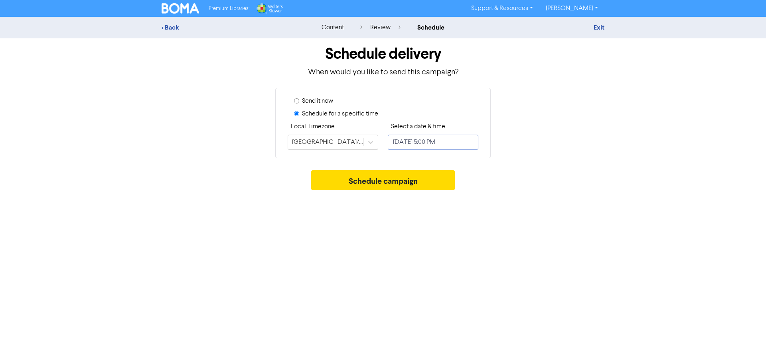
click at [462, 142] on input "[DATE] 5:00 PM" at bounding box center [433, 142] width 91 height 15
select select "7"
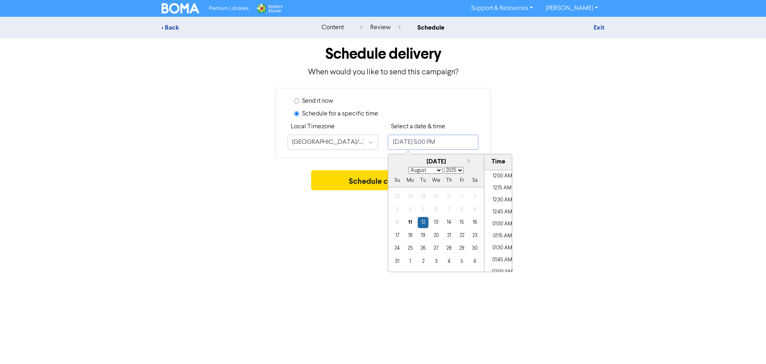
scroll to position [770, 0]
click at [421, 222] on div "12" at bounding box center [423, 222] width 11 height 11
click at [502, 236] on li "09:00 AM" at bounding box center [503, 236] width 36 height 12
type input "[DATE] 9:00 AM"
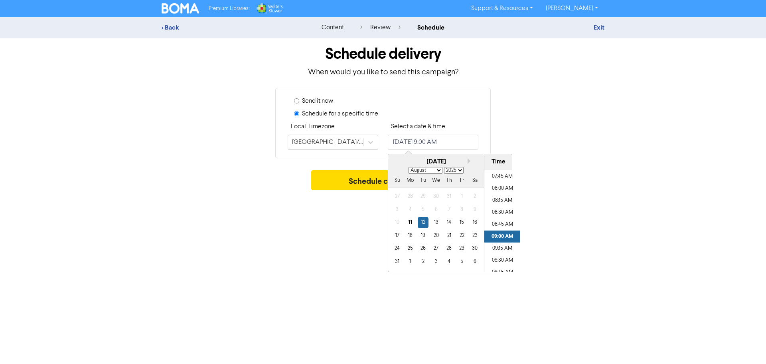
click at [574, 193] on div "Schedule campaign" at bounding box center [383, 182] width 443 height 24
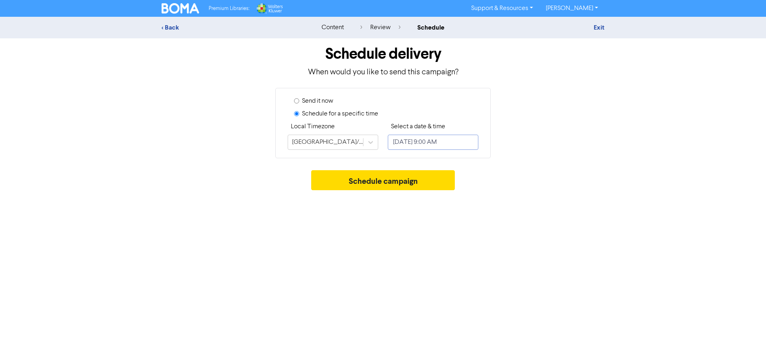
click at [444, 141] on input "[DATE] 9:00 AM" at bounding box center [433, 142] width 91 height 15
select select "7"
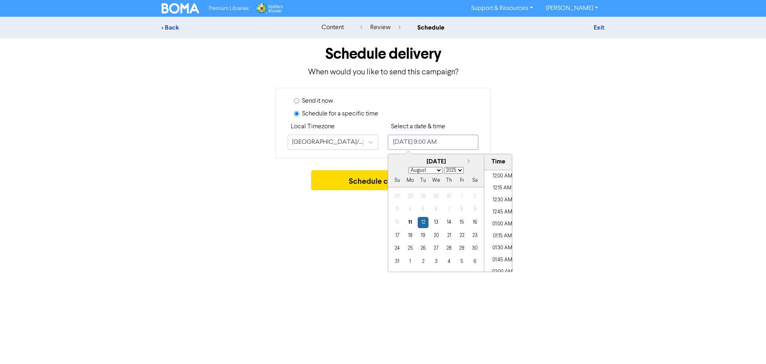
scroll to position [386, 0]
click at [503, 174] on li "08:00 AM" at bounding box center [503, 173] width 36 height 12
type input "[DATE] 8:00 AM"
click at [566, 178] on div "Schedule campaign" at bounding box center [383, 182] width 443 height 24
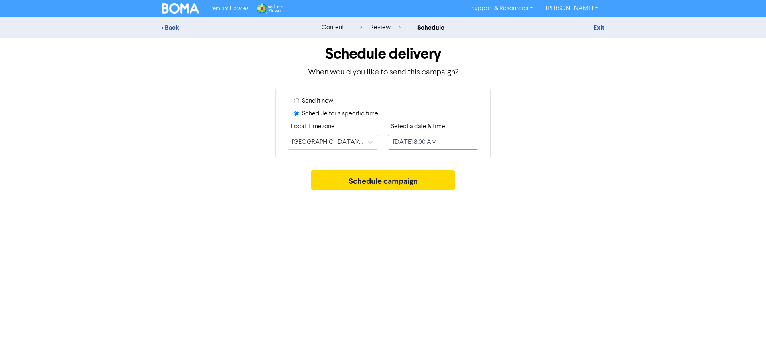
select select "7"
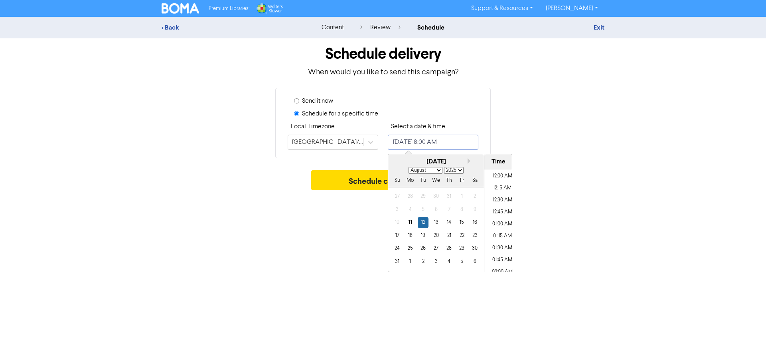
click at [460, 137] on input "[DATE] 8:00 AM" at bounding box center [433, 142] width 91 height 15
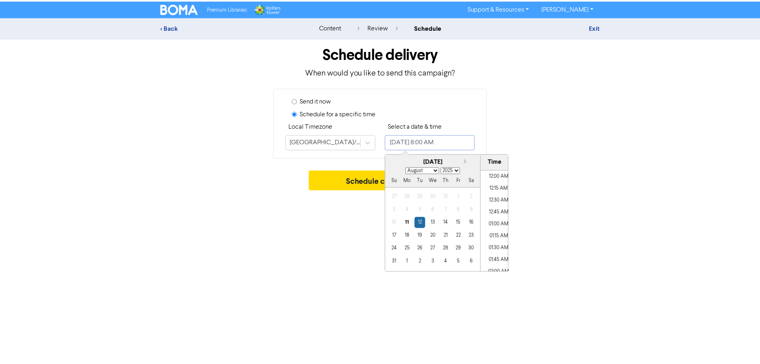
scroll to position [338, 0]
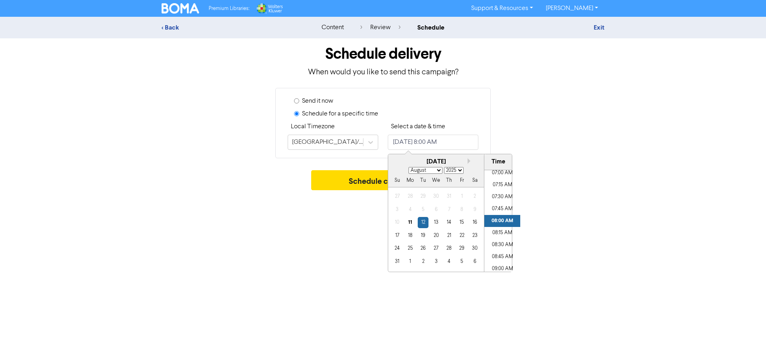
click at [568, 208] on div "Premium Libraries: Support & Resources Video Tutorials FAQ & Guides Marketing E…" at bounding box center [383, 182] width 766 height 364
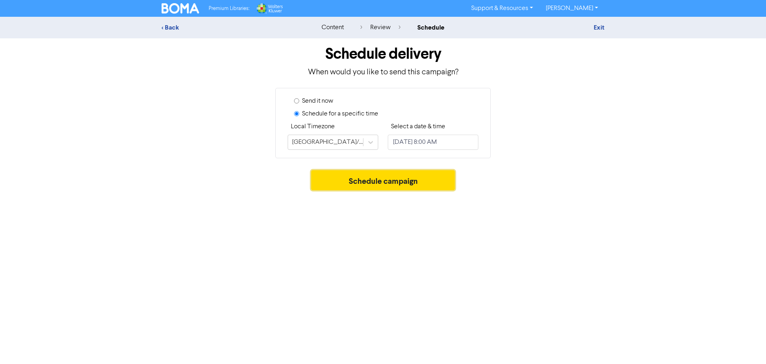
click at [382, 180] on button "Schedule campaign" at bounding box center [383, 180] width 144 height 20
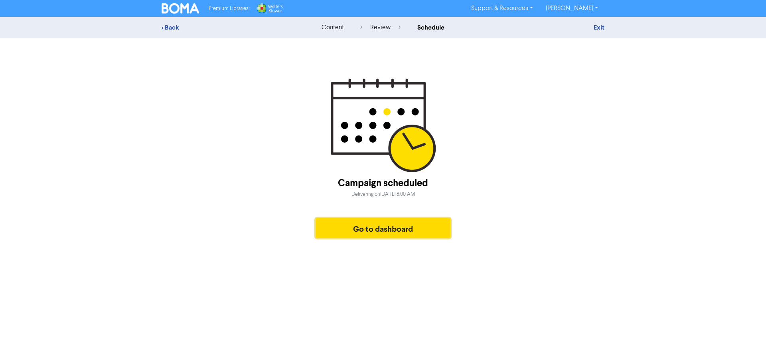
click at [402, 230] on button "Go to dashboard" at bounding box center [383, 228] width 135 height 20
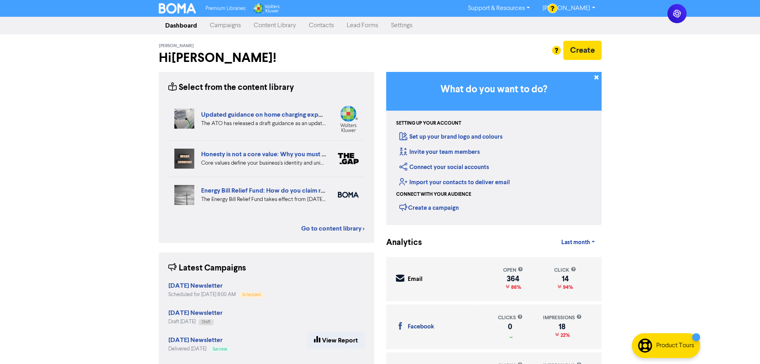
click at [276, 29] on link "Content Library" at bounding box center [274, 26] width 55 height 16
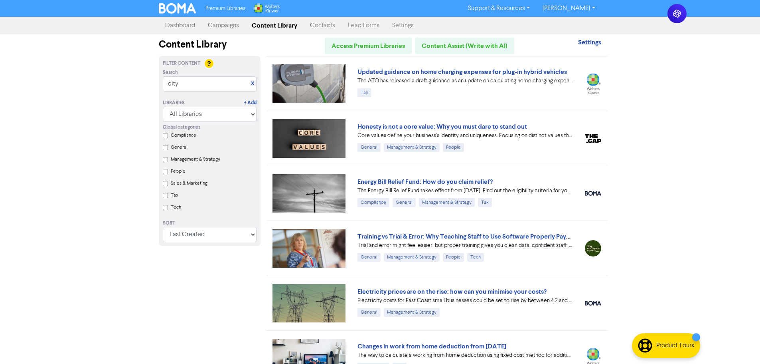
click at [214, 22] on link "Campaigns" at bounding box center [224, 26] width 44 height 16
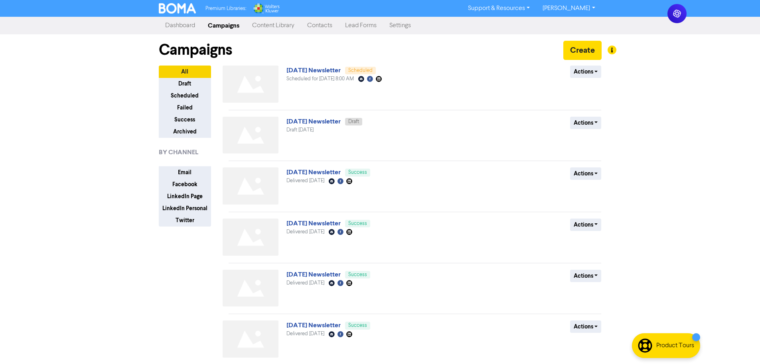
click at [584, 79] on div "Actions Revert to draft Duplicate" at bounding box center [543, 85] width 129 height 40
click at [586, 76] on button "Actions" at bounding box center [586, 71] width 32 height 12
click at [672, 64] on div "Premium Libraries: Support & Resources Video Tutorials FAQ & Guides Marketing E…" at bounding box center [380, 182] width 760 height 364
